Goal: Book appointment/travel/reservation

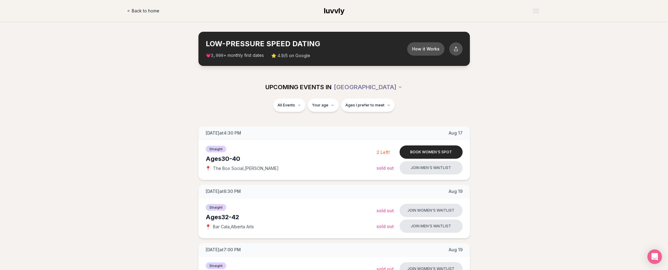
click at [146, 11] on span "Back to home" at bounding box center [146, 11] width 28 height 6
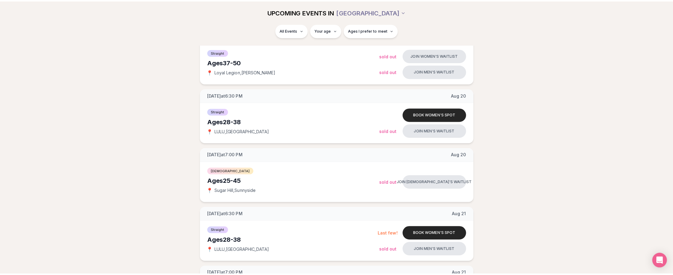
scroll to position [182, 0]
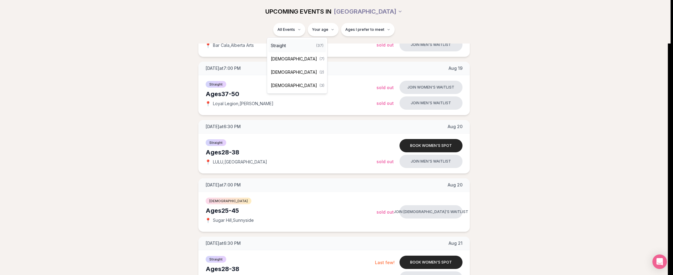
click at [285, 44] on span "Straight" at bounding box center [278, 46] width 15 height 6
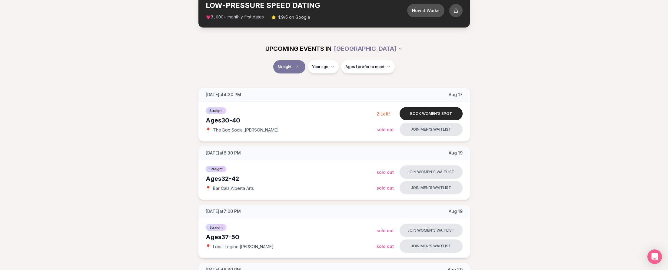
scroll to position [30, 0]
